Goal: Go to known website: Go to known website

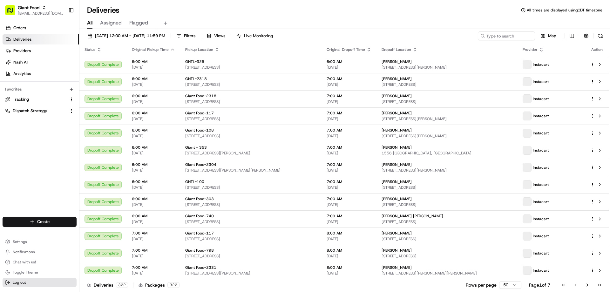
click at [18, 285] on button "Log out" at bounding box center [40, 282] width 74 height 9
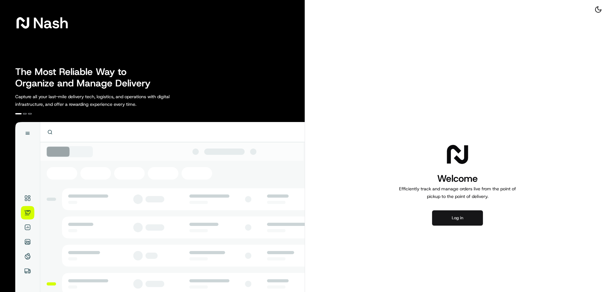
click at [462, 221] on button "Log in" at bounding box center [457, 217] width 51 height 15
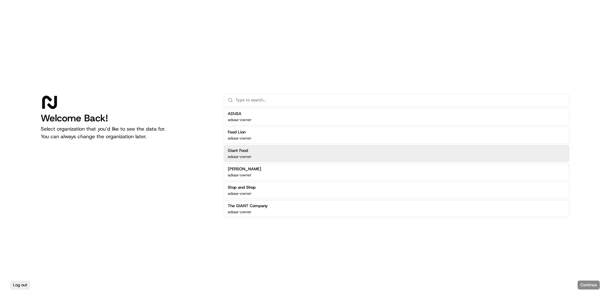
click at [245, 149] on h2 "Giant Food" at bounding box center [240, 151] width 24 height 6
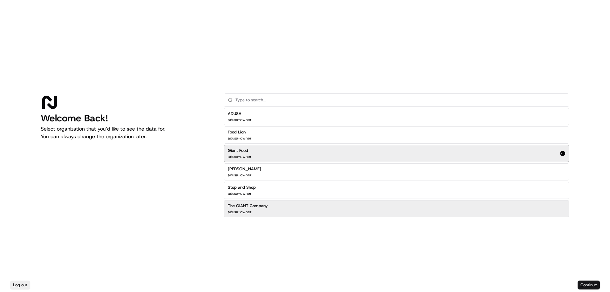
click at [591, 285] on button "Continue" at bounding box center [589, 285] width 22 height 9
